Goal: Transaction & Acquisition: Purchase product/service

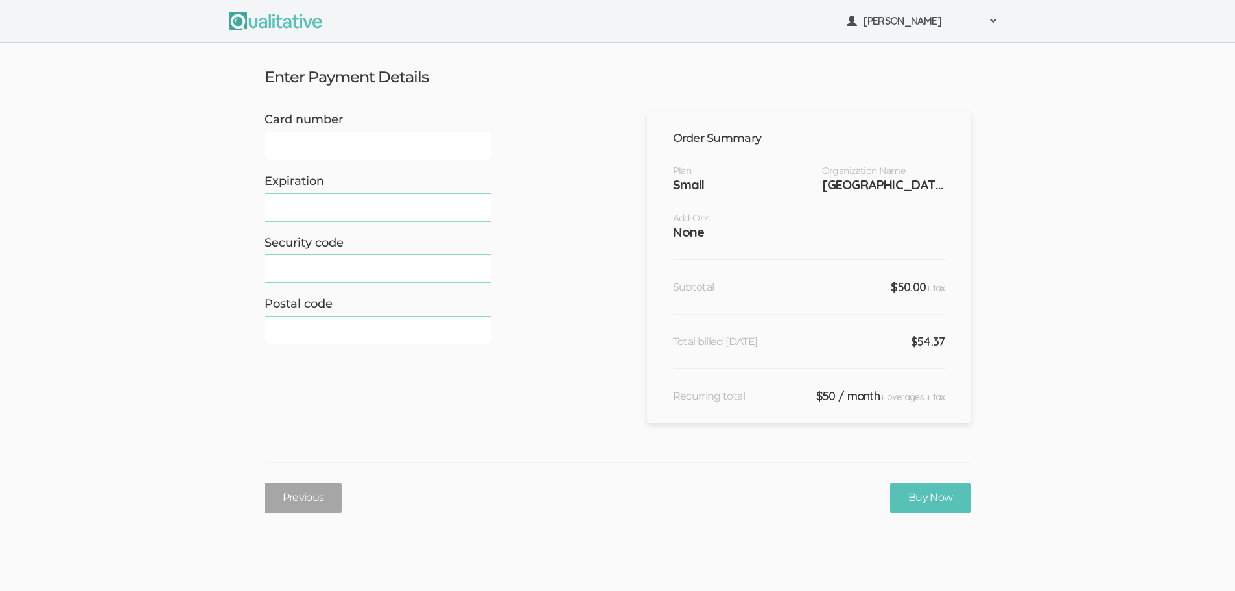
click at [333, 139] on div at bounding box center [378, 146] width 227 height 29
click at [285, 213] on iframe at bounding box center [378, 207] width 210 height 12
click at [453, 417] on form "Card number Expiration Security code Postal code" at bounding box center [427, 267] width 324 height 311
click at [935, 507] on input "Buy Now" at bounding box center [930, 497] width 81 height 30
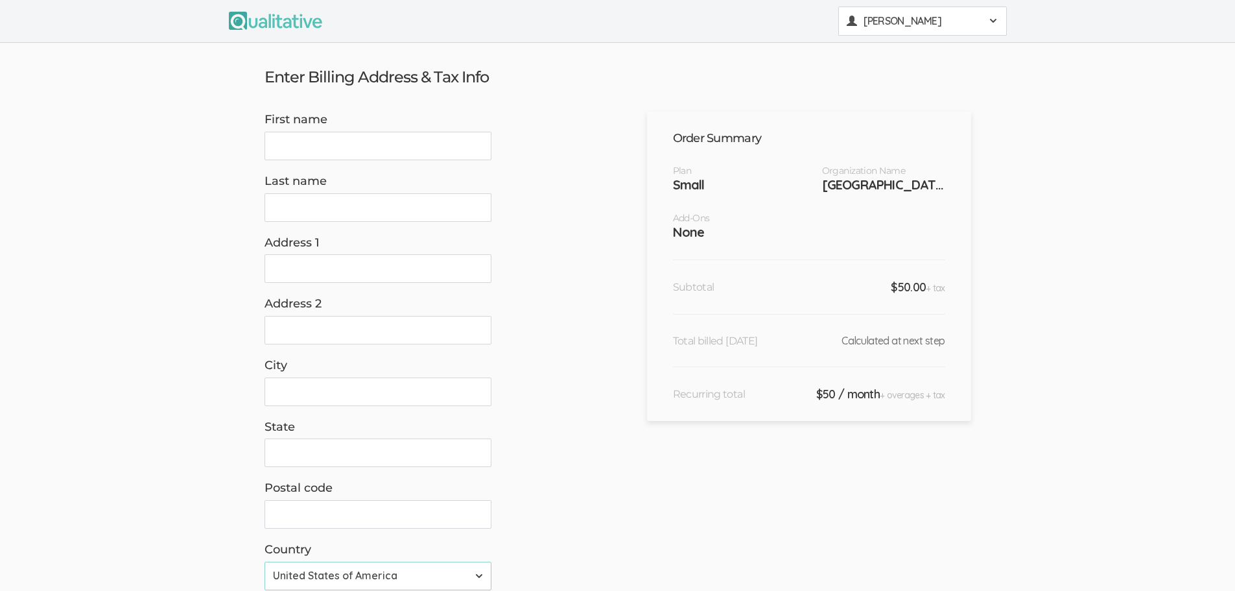
click at [951, 24] on span "[PERSON_NAME]" at bounding box center [922, 21] width 117 height 15
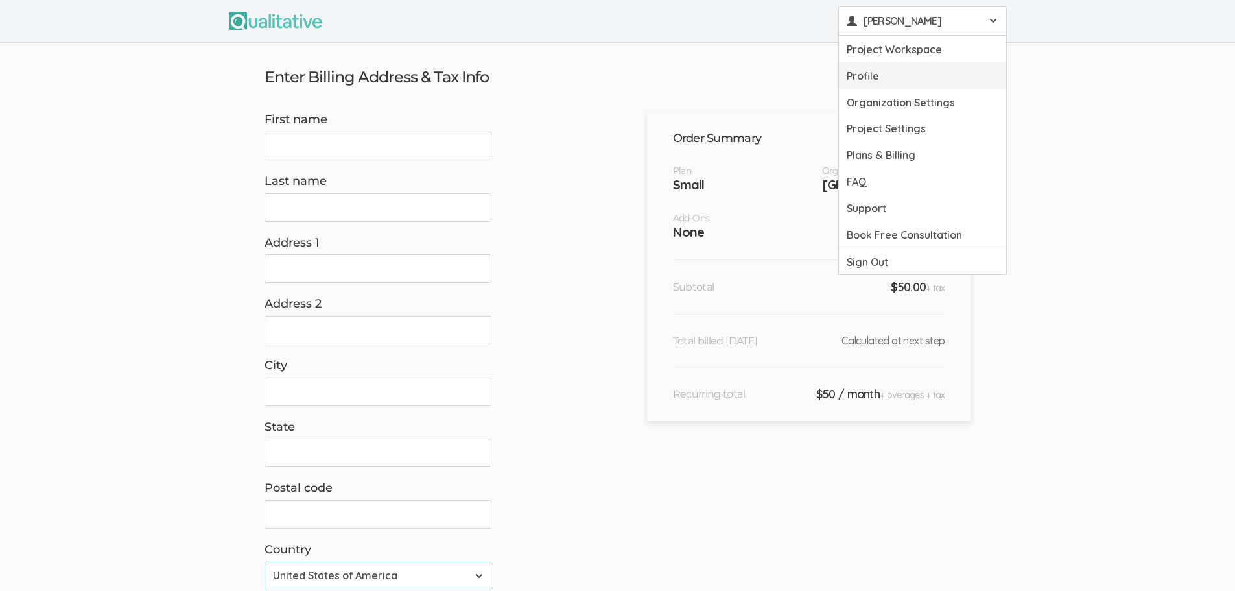
click at [883, 78] on link "Profile" at bounding box center [922, 75] width 167 height 27
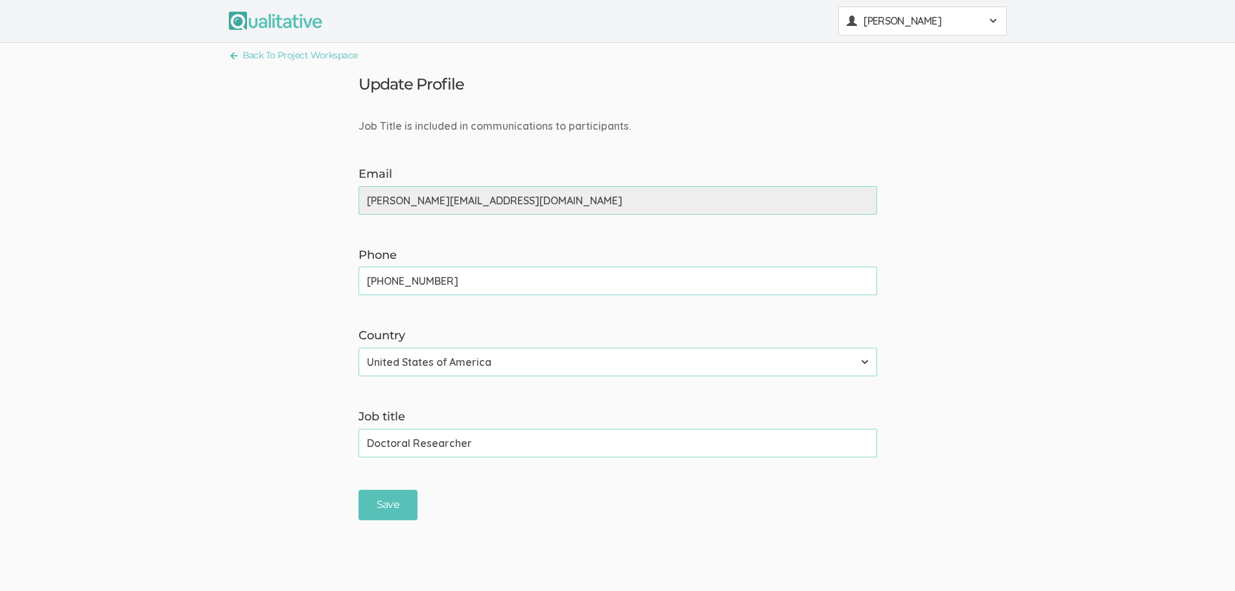
click at [940, 18] on span "[PERSON_NAME]" at bounding box center [922, 21] width 117 height 15
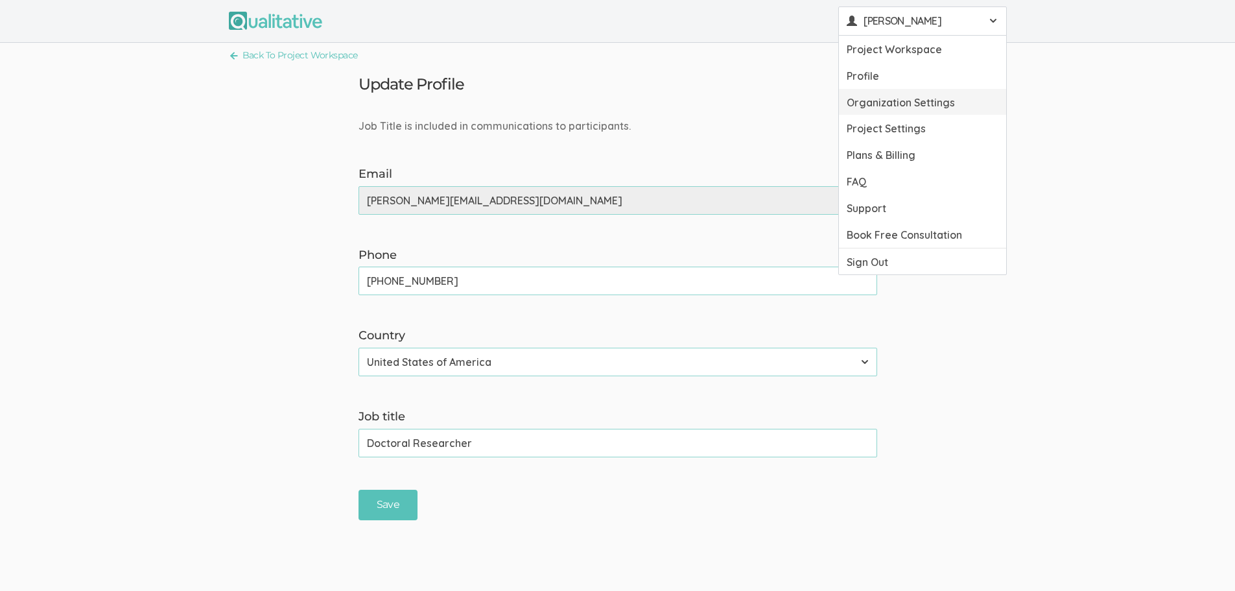
click at [930, 102] on link "Organization Settings" at bounding box center [922, 102] width 167 height 27
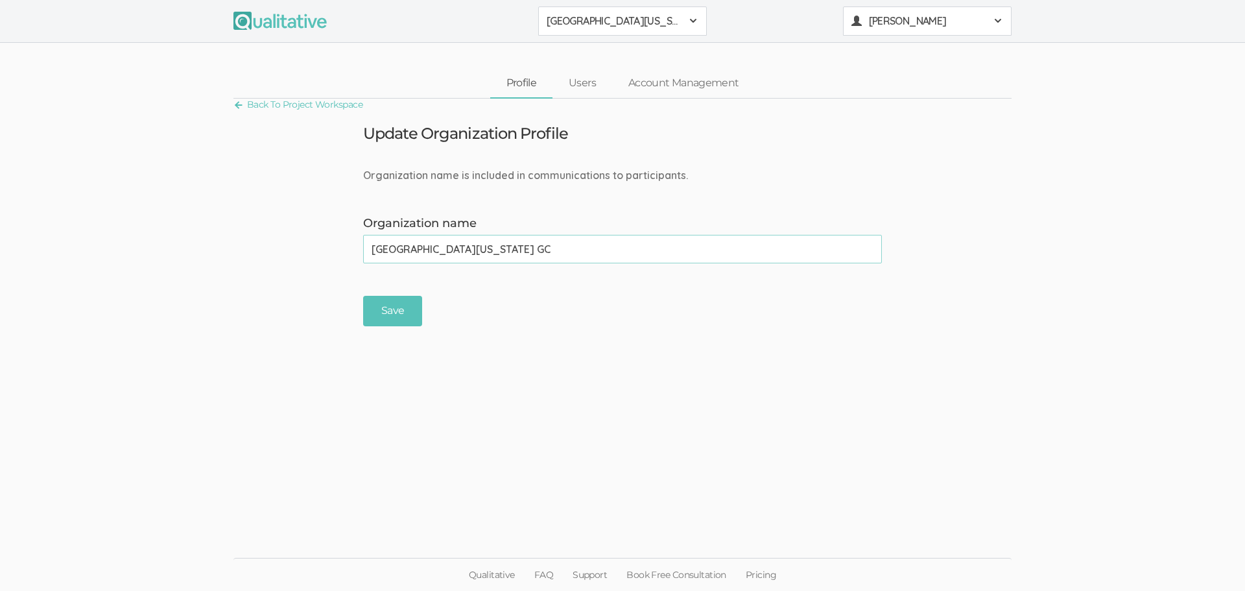
click at [932, 22] on span "[PERSON_NAME]" at bounding box center [927, 21] width 117 height 15
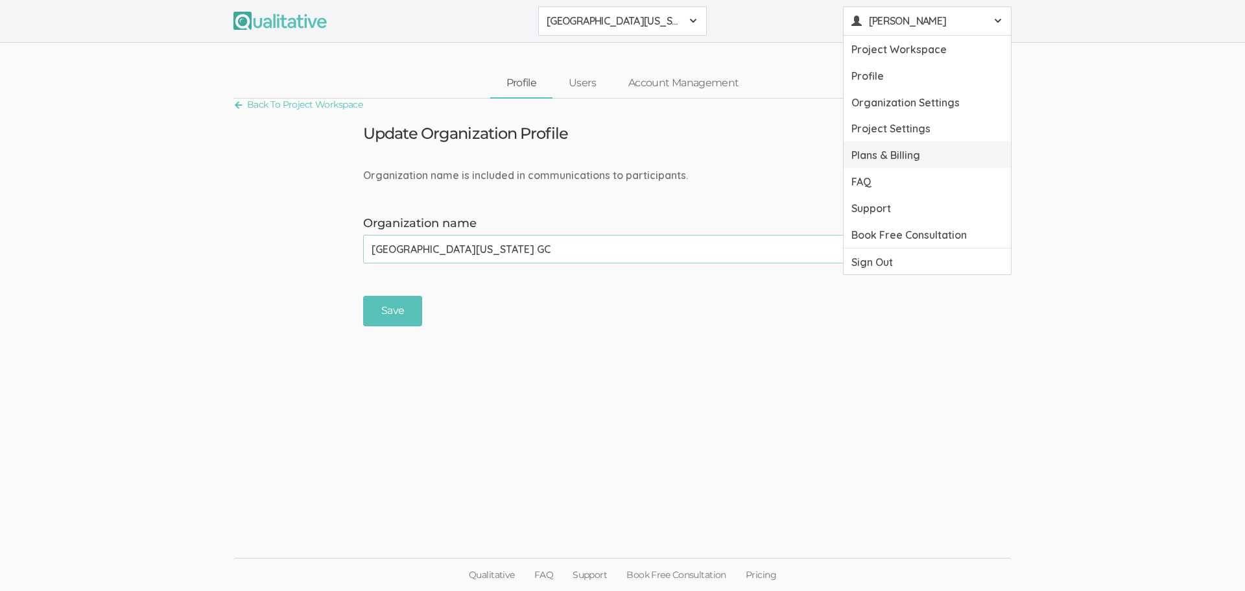
click at [918, 150] on link "Plans & Billing" at bounding box center [927, 154] width 167 height 27
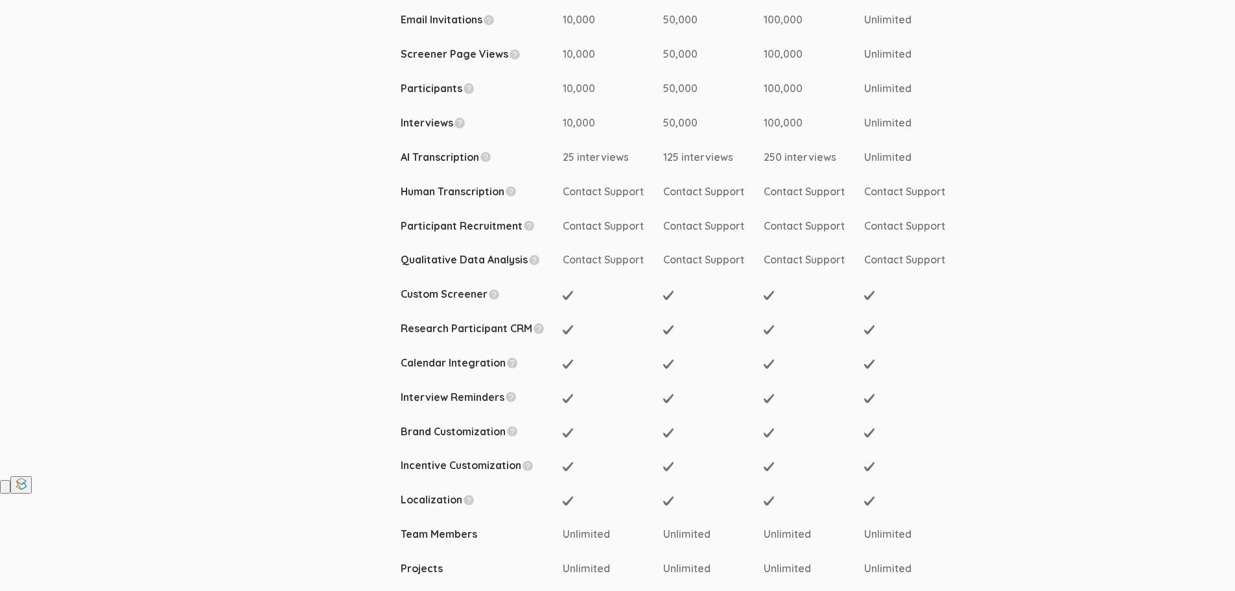
scroll to position [519, 0]
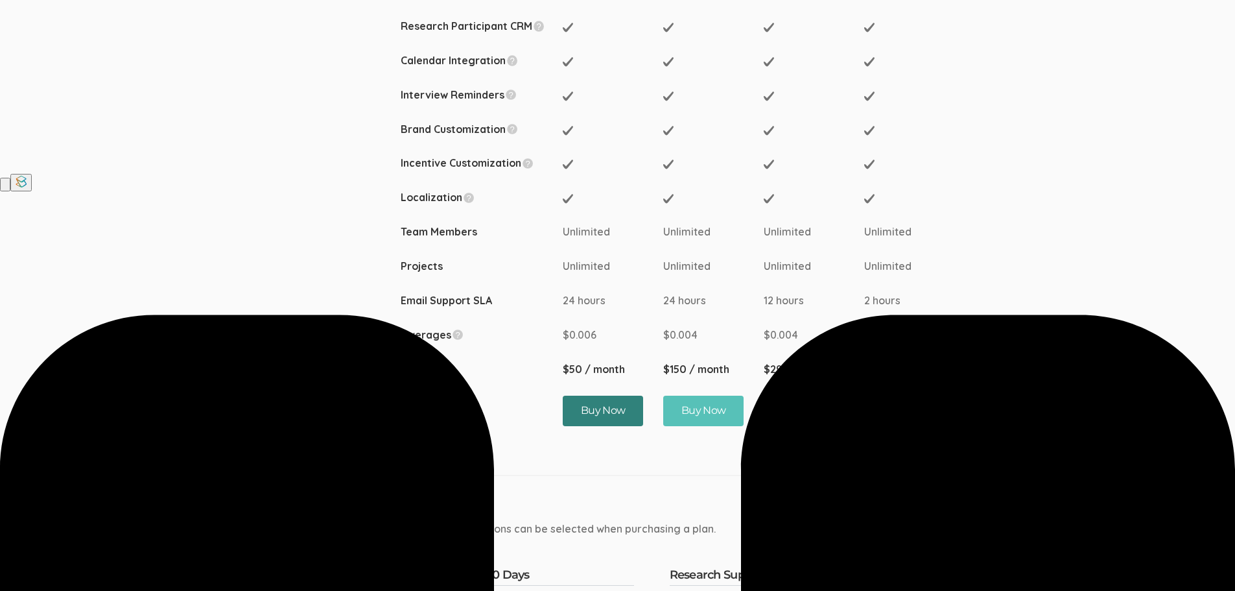
click at [608, 416] on button "Buy Now" at bounding box center [603, 411] width 81 height 30
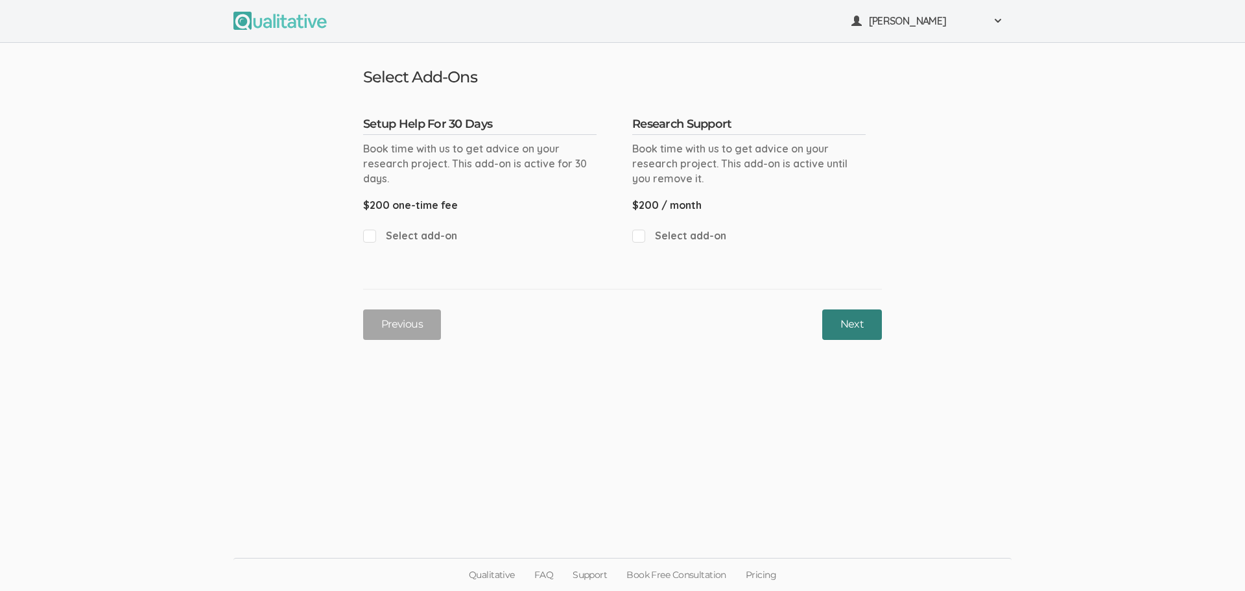
click at [866, 329] on button "Next" at bounding box center [852, 324] width 60 height 30
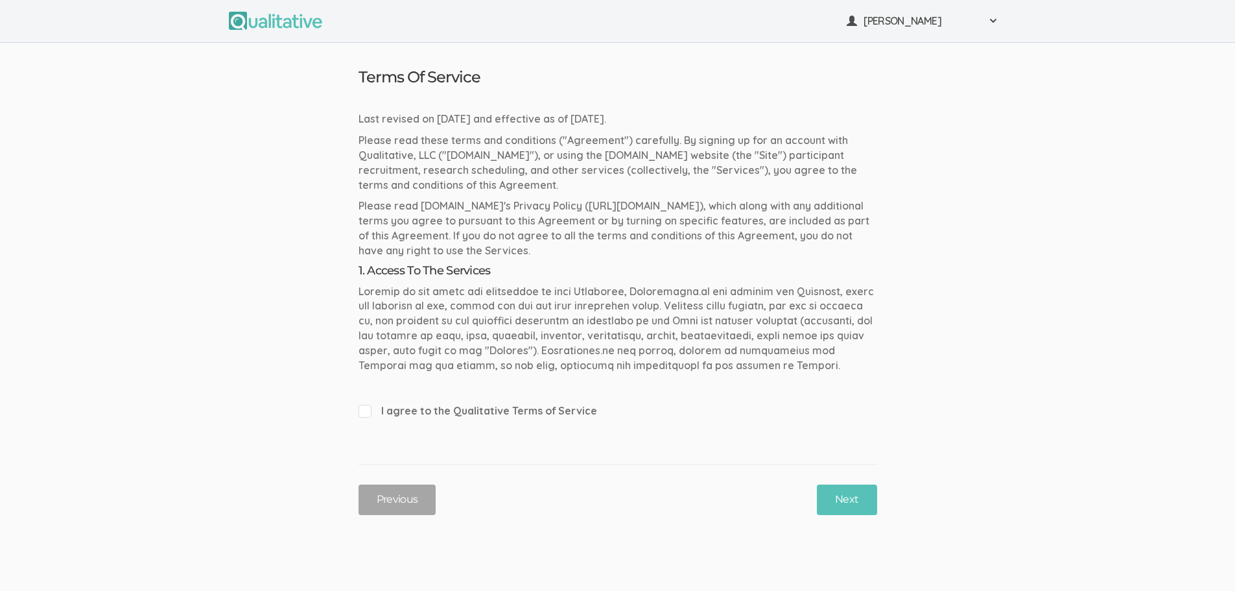
click at [361, 411] on input "I agree to the Qualitative Terms of Service" at bounding box center [363, 410] width 8 height 8
checkbox input "true"
click at [842, 494] on button "Next" at bounding box center [847, 499] width 60 height 30
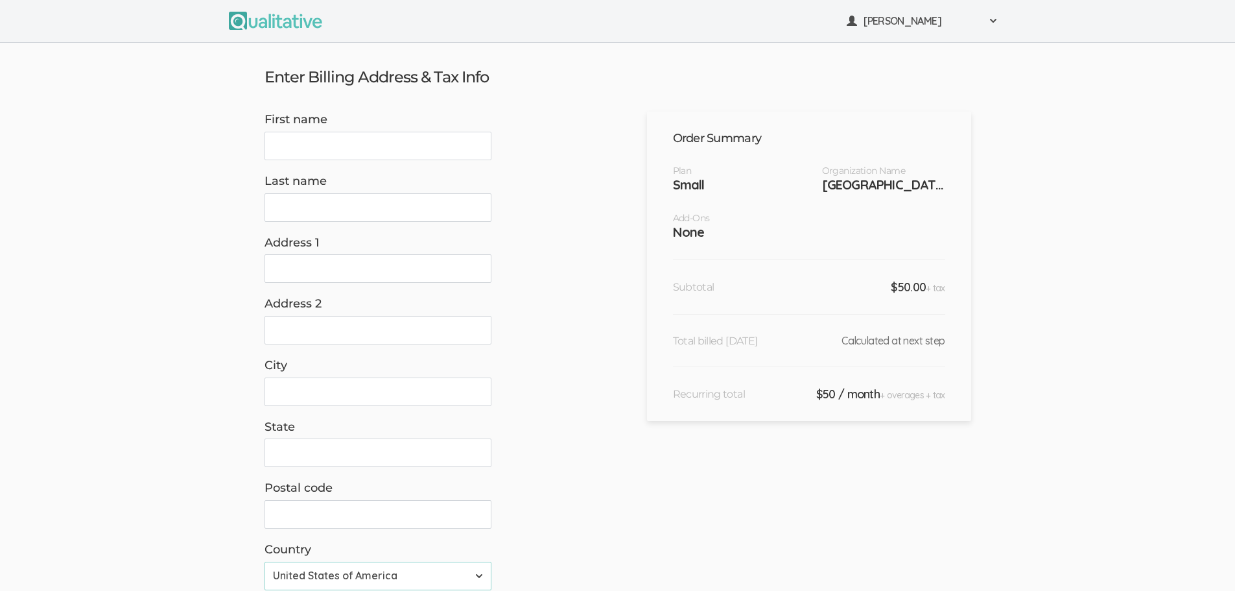
click at [349, 154] on input "First name" at bounding box center [378, 146] width 227 height 29
click at [353, 218] on input "Last name" at bounding box center [378, 207] width 227 height 29
type input "Traufler-Samarripa"
click at [341, 153] on input "First name" at bounding box center [378, 146] width 227 height 29
type input "Vanessa"
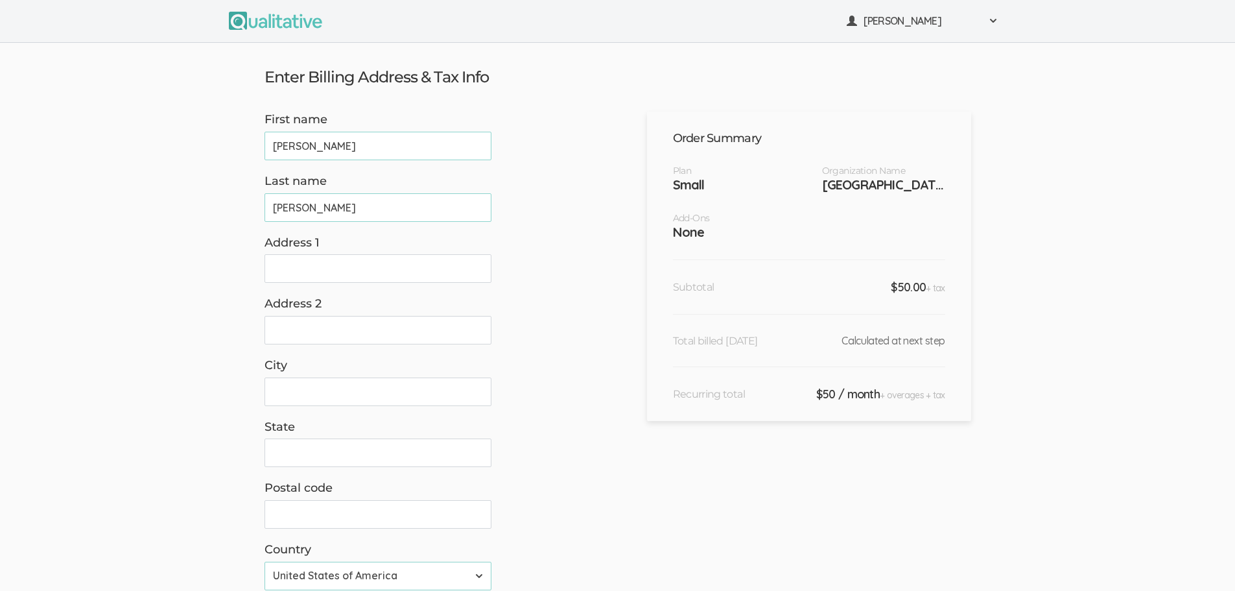
drag, startPoint x: 362, startPoint y: 262, endPoint x: 363, endPoint y: 273, distance: 11.0
click at [362, 262] on input "Address 1" at bounding box center [378, 268] width 227 height 29
type input "960 Corona Ave"
click at [357, 335] on input "Address 2" at bounding box center [378, 330] width 227 height 29
drag, startPoint x: 359, startPoint y: 399, endPoint x: 364, endPoint y: 406, distance: 8.8
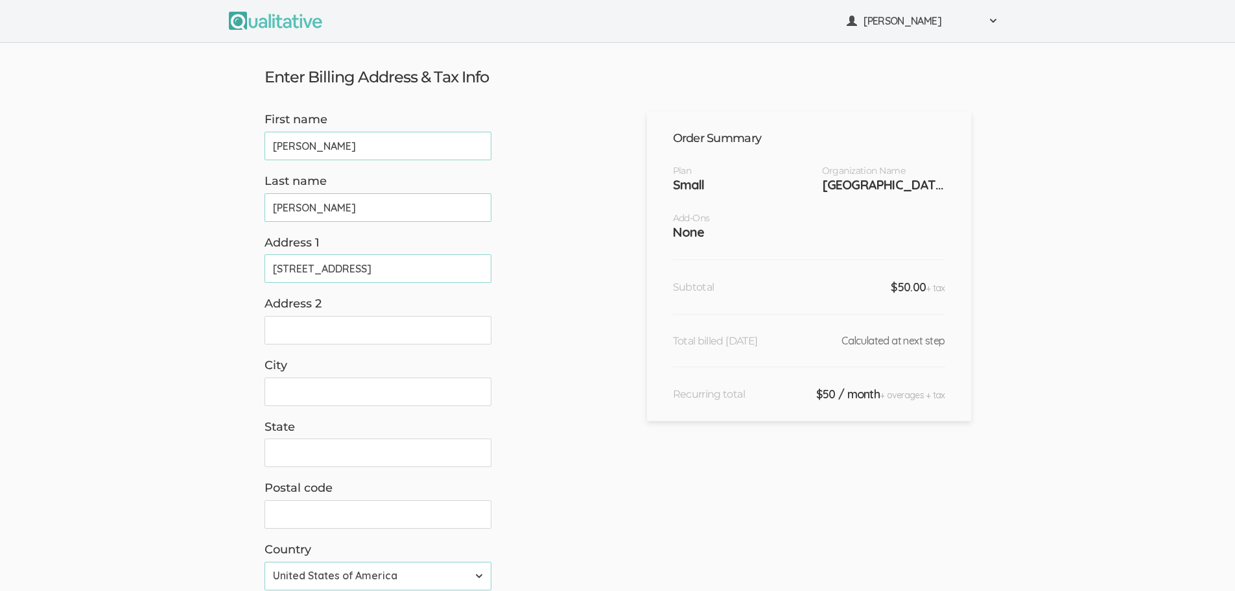
click at [364, 406] on form "First name Vanessa (success) Last name Traufler-Samarripa (success) Address 1 9…" at bounding box center [427, 356] width 324 height 488
type input "Corona"
drag, startPoint x: 356, startPoint y: 454, endPoint x: 366, endPoint y: 468, distance: 16.7
click at [362, 463] on input "State" at bounding box center [378, 452] width 227 height 29
drag, startPoint x: 353, startPoint y: 520, endPoint x: 364, endPoint y: 525, distance: 11.9
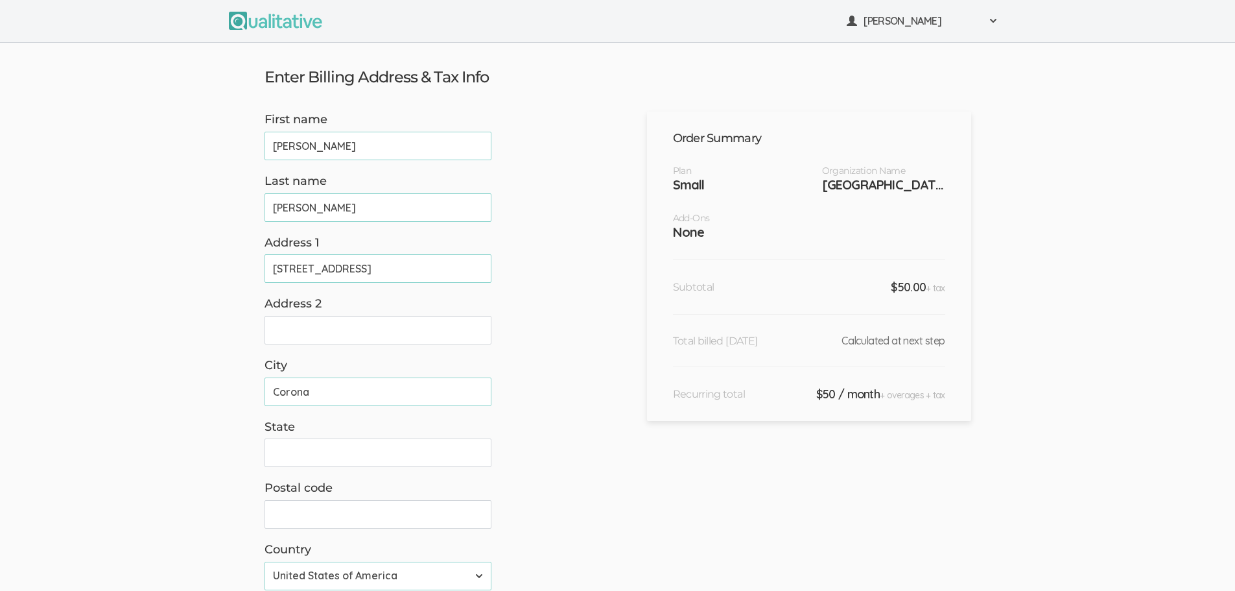
click at [353, 520] on input "Postal code" at bounding box center [378, 514] width 227 height 29
type input "92879"
drag, startPoint x: 324, startPoint y: 447, endPoint x: 335, endPoint y: 453, distance: 11.9
click at [324, 447] on input "State" at bounding box center [378, 452] width 227 height 29
type input "CA"
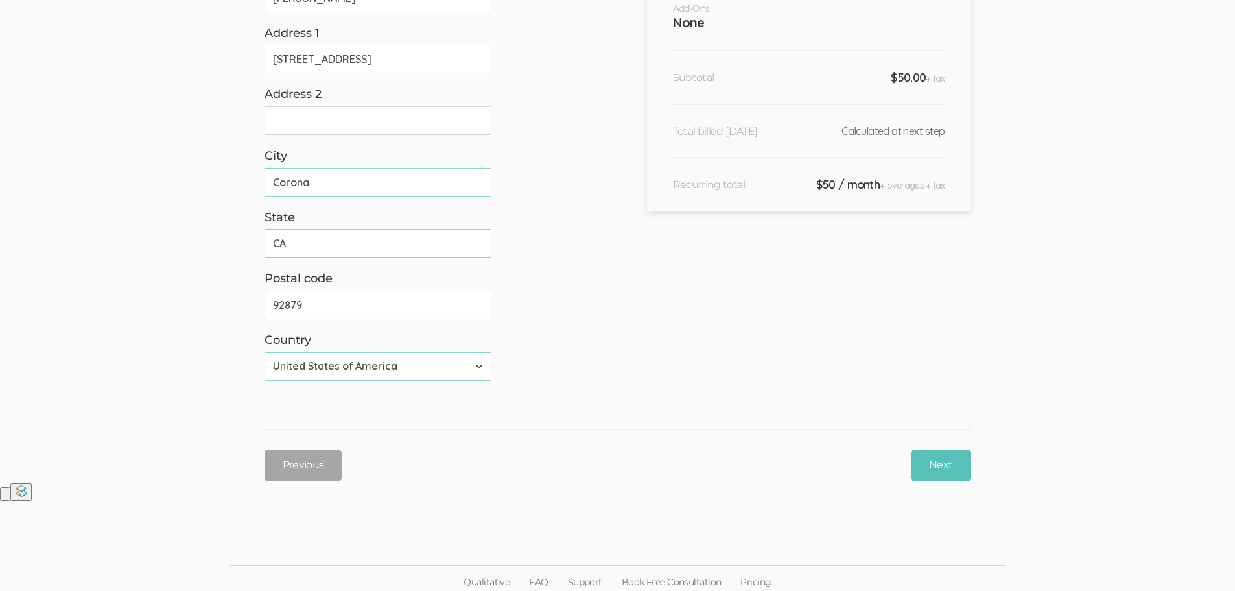
scroll to position [217, 0]
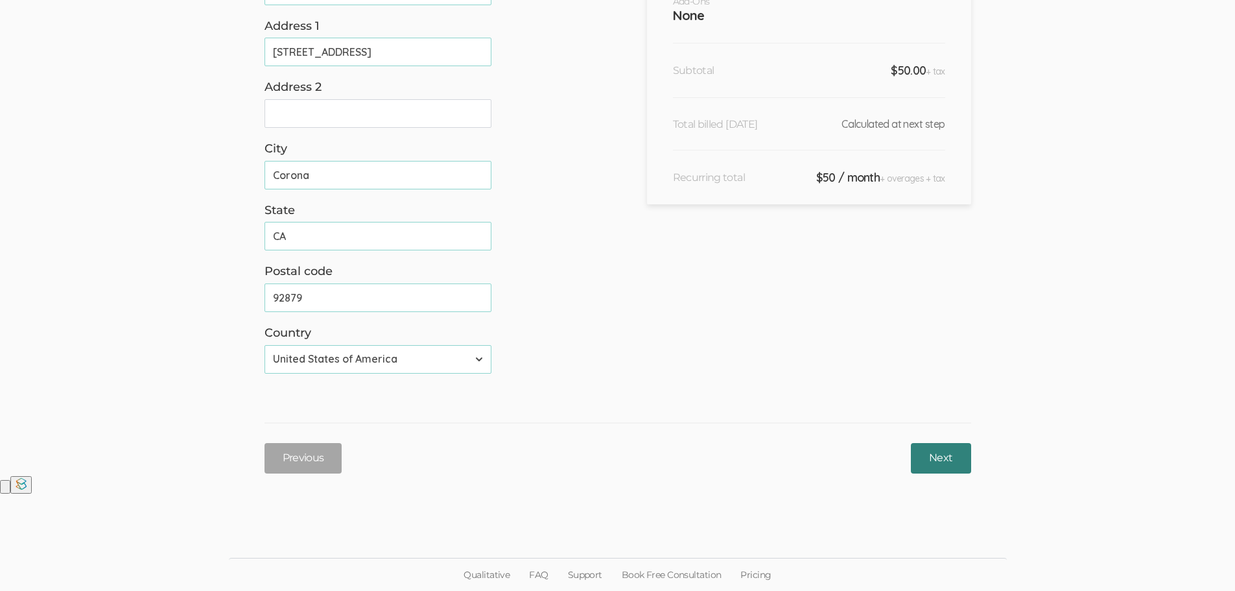
click at [923, 456] on input "Next" at bounding box center [941, 458] width 60 height 30
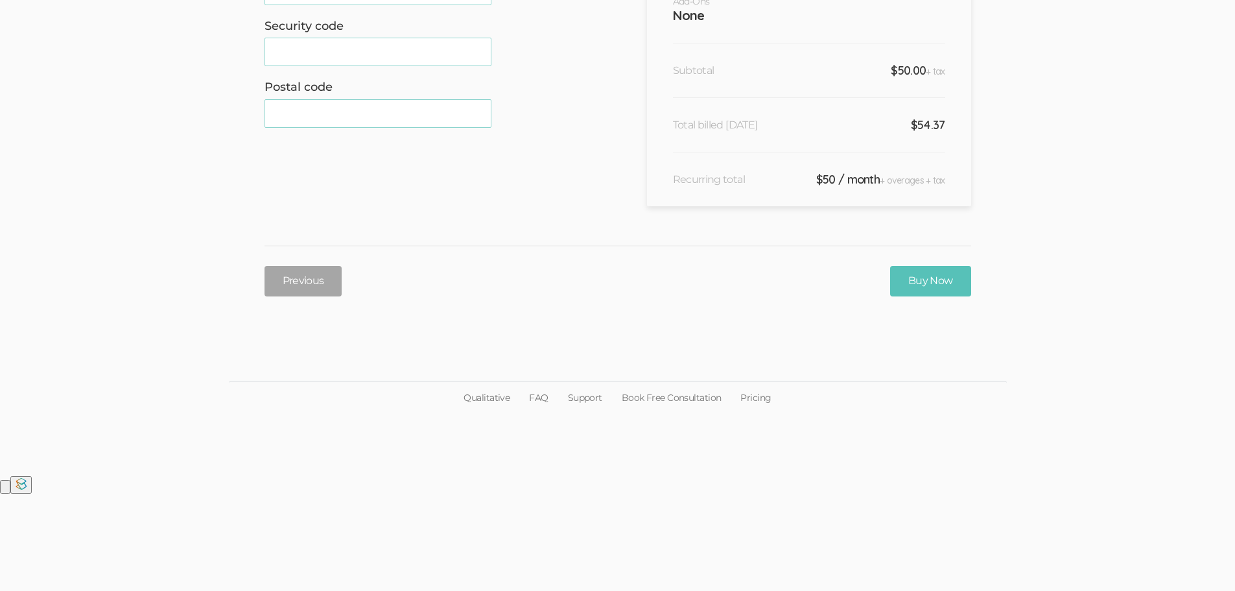
scroll to position [0, 0]
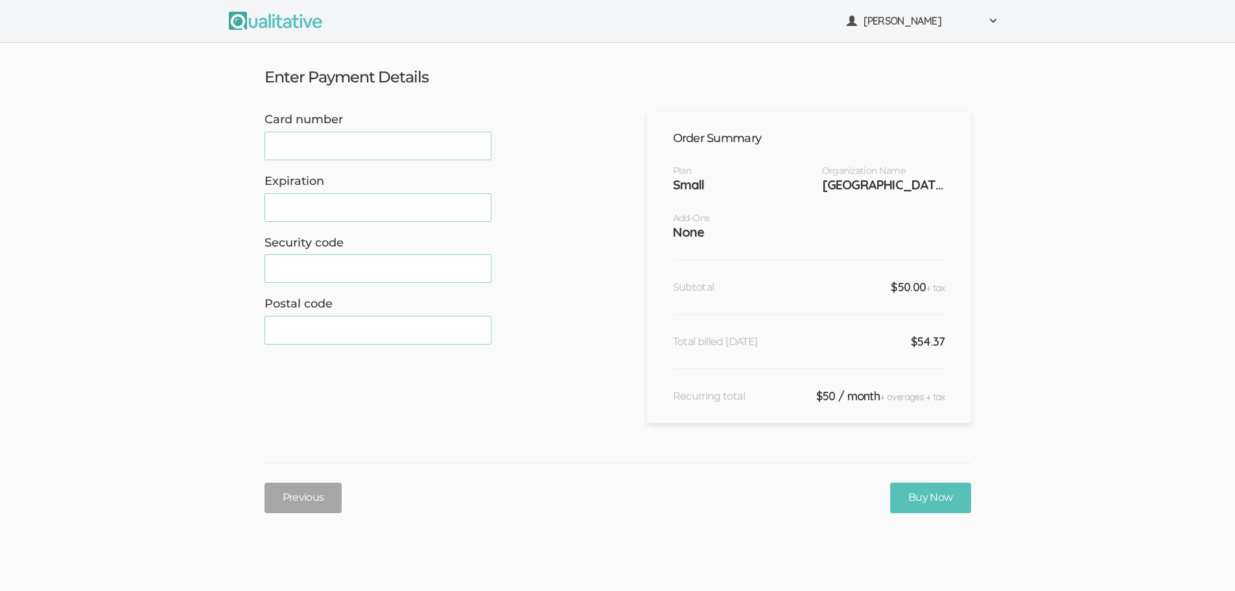
click at [796, 490] on div "Previous Buy Now" at bounding box center [618, 497] width 726 height 30
click at [927, 493] on input "Buy Now" at bounding box center [930, 497] width 81 height 30
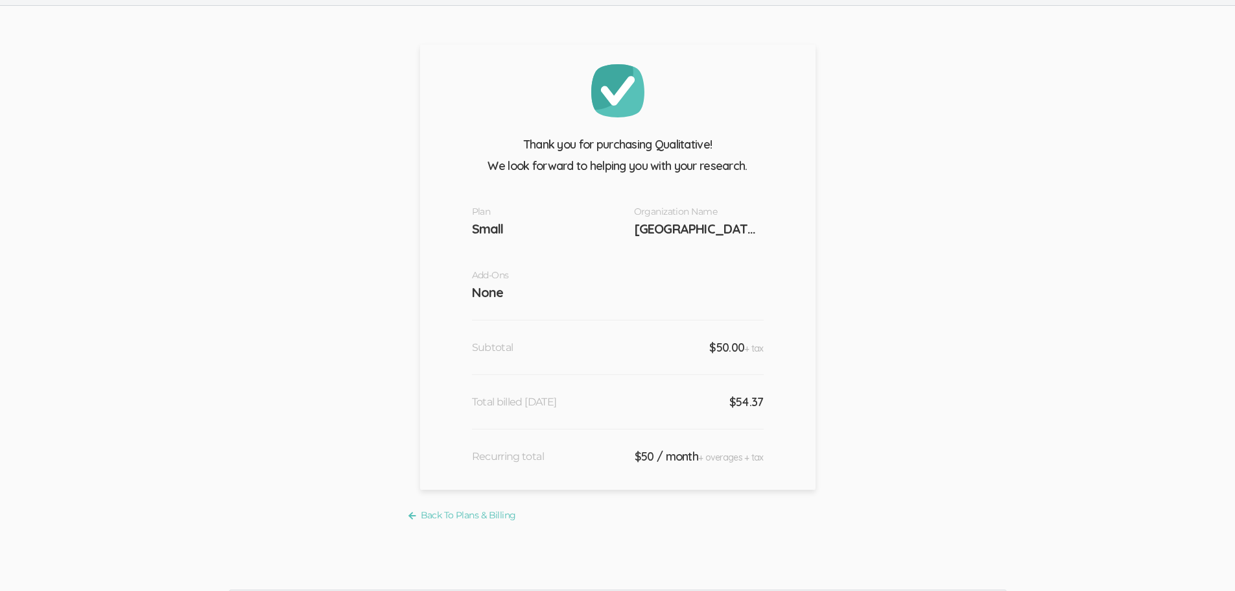
scroll to position [69, 0]
